Goal: Task Accomplishment & Management: Complete application form

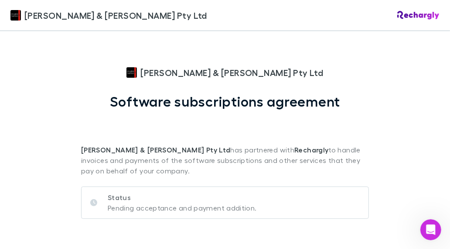
click at [117, 198] on p "Status" at bounding box center [182, 197] width 149 height 10
click at [116, 209] on p "Pending acceptance and payment addition." at bounding box center [182, 208] width 149 height 10
click at [91, 200] on icon at bounding box center [93, 202] width 7 height 7
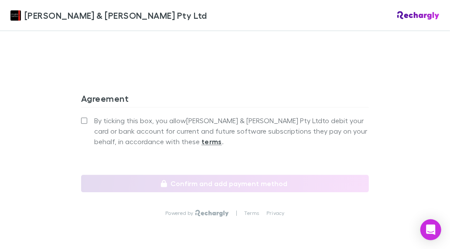
scroll to position [855, 0]
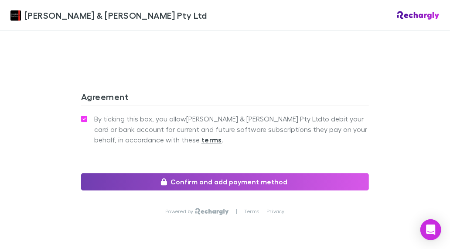
click at [116, 173] on button "Confirm and add payment method" at bounding box center [225, 181] width 288 height 17
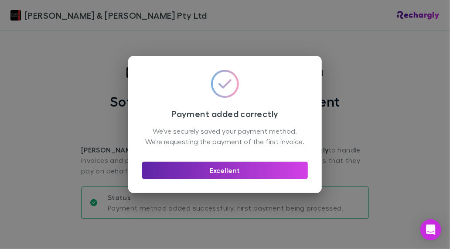
click at [375, 100] on div "Payment added correctly We've securely saved your payment method. We're request…" at bounding box center [225, 124] width 450 height 249
